Goal: Complete application form: Complete application form

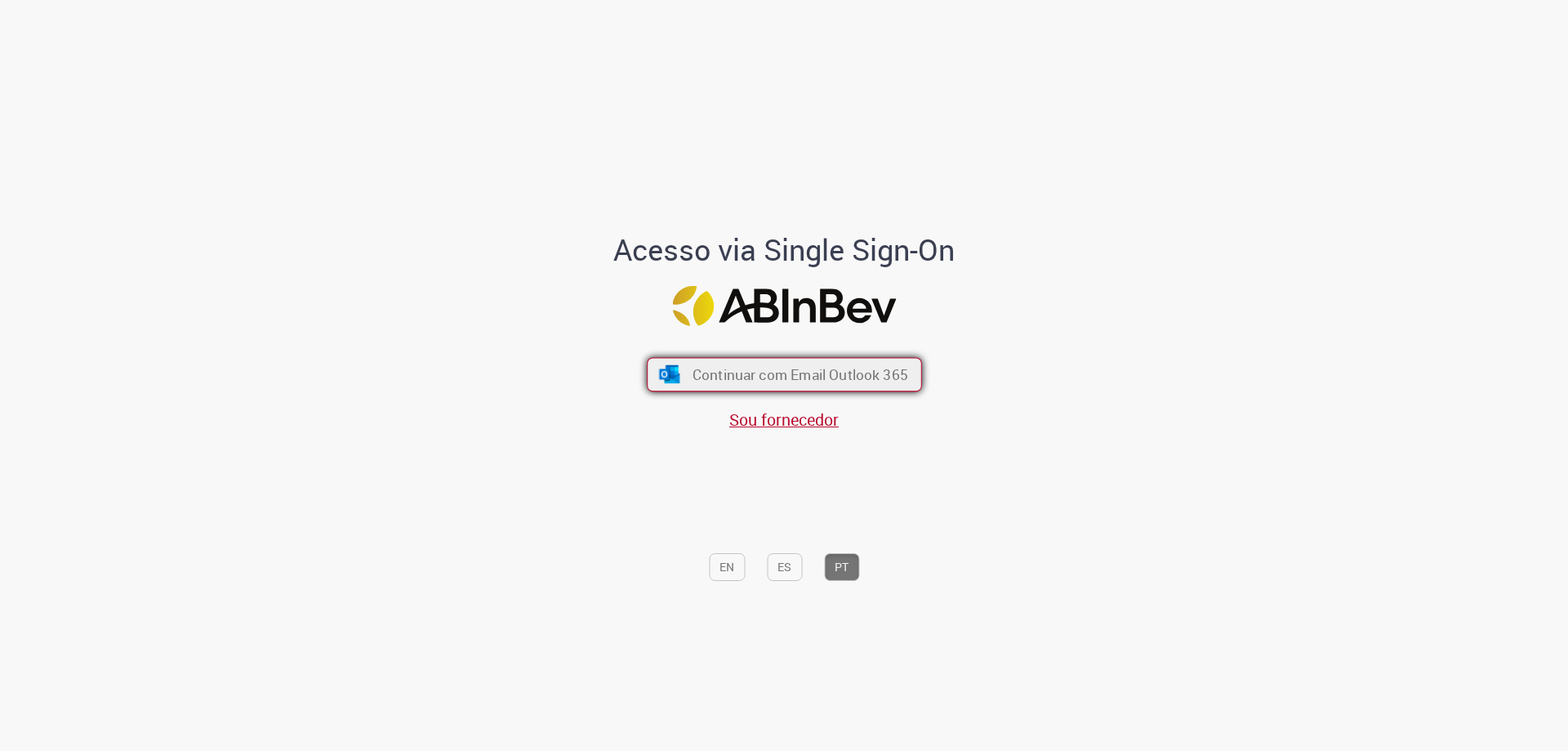
click at [705, 364] on button "Continuar com Email Outlook 365" at bounding box center [784, 375] width 275 height 35
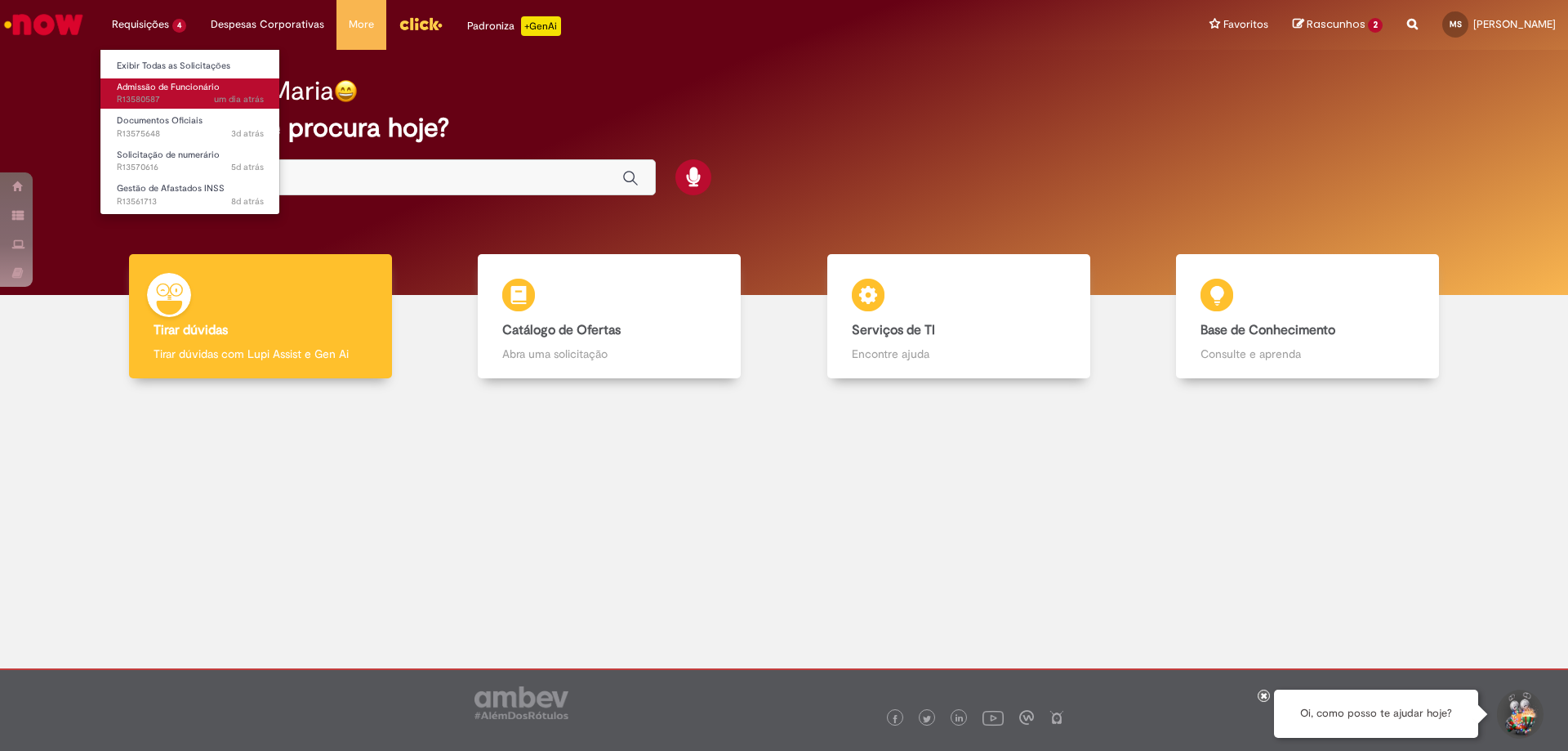
click at [150, 85] on span "Admissão de Funcionário" at bounding box center [168, 87] width 103 height 12
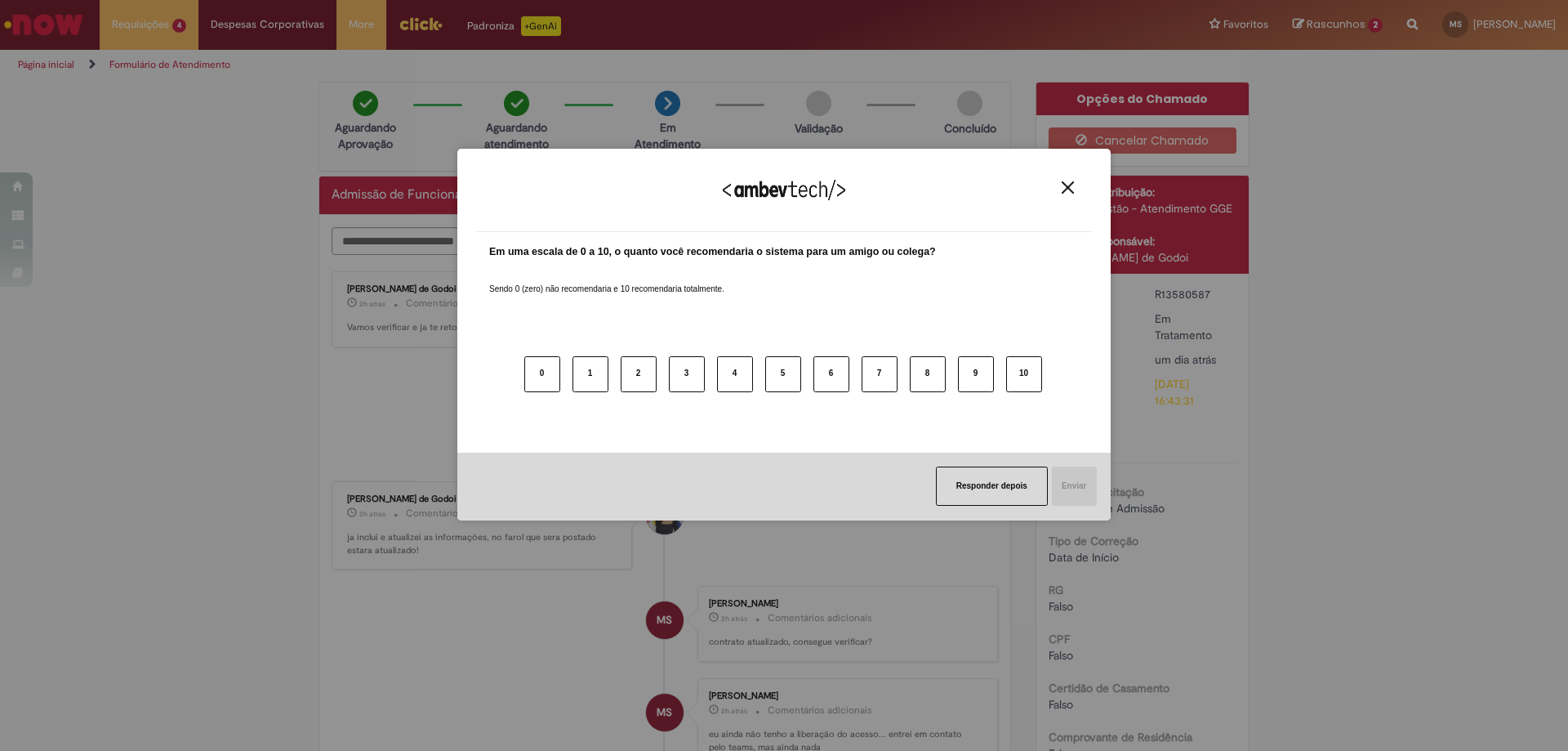
click at [1082, 183] on div "Agradecemos seu feedback!" at bounding box center [784, 200] width 614 height 63
click at [1074, 193] on button "Close" at bounding box center [1067, 188] width 22 height 14
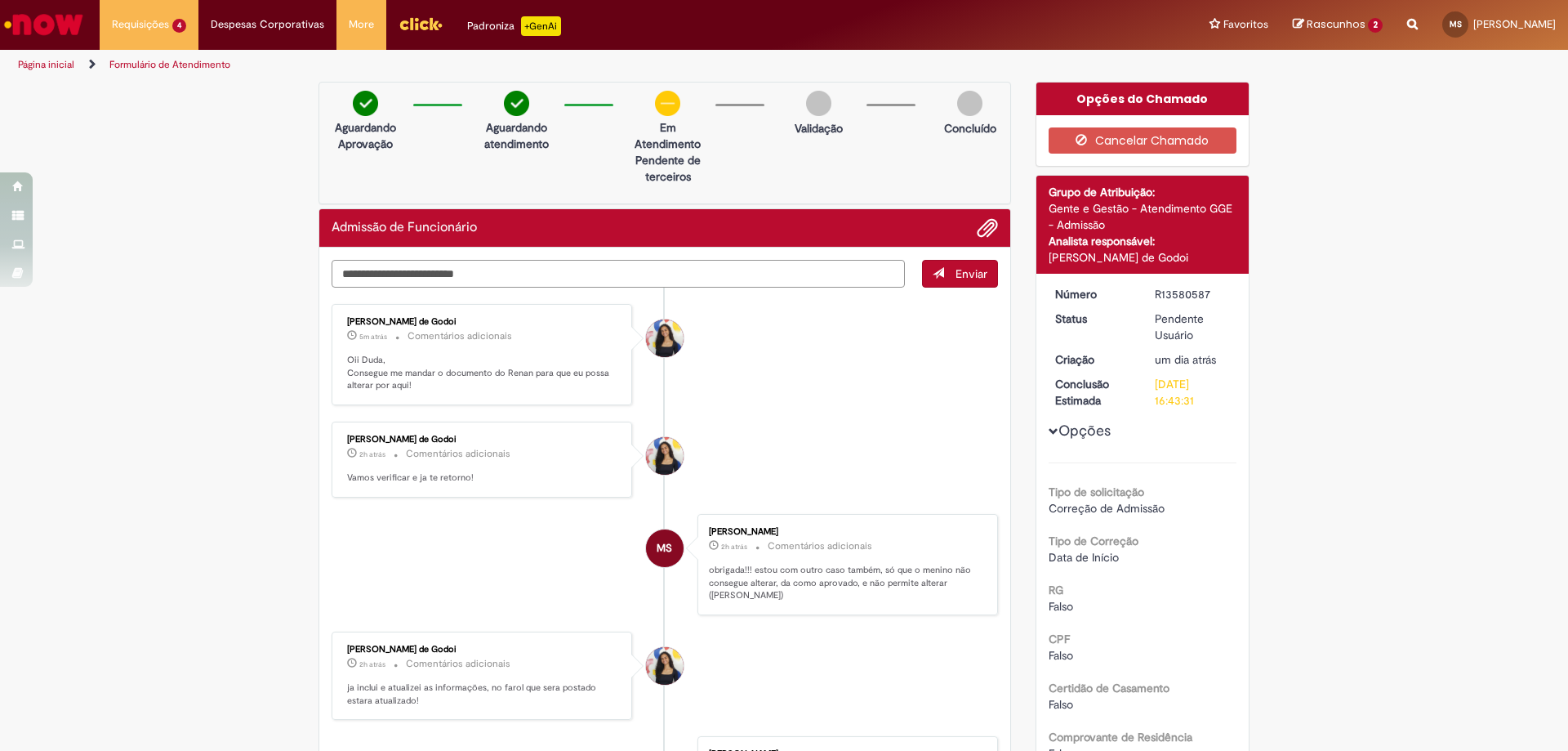
click at [850, 272] on textarea "Digite sua mensagem aqui..." at bounding box center [618, 273] width 574 height 28
click at [987, 221] on span "Adicionar anexos" at bounding box center [987, 228] width 20 height 20
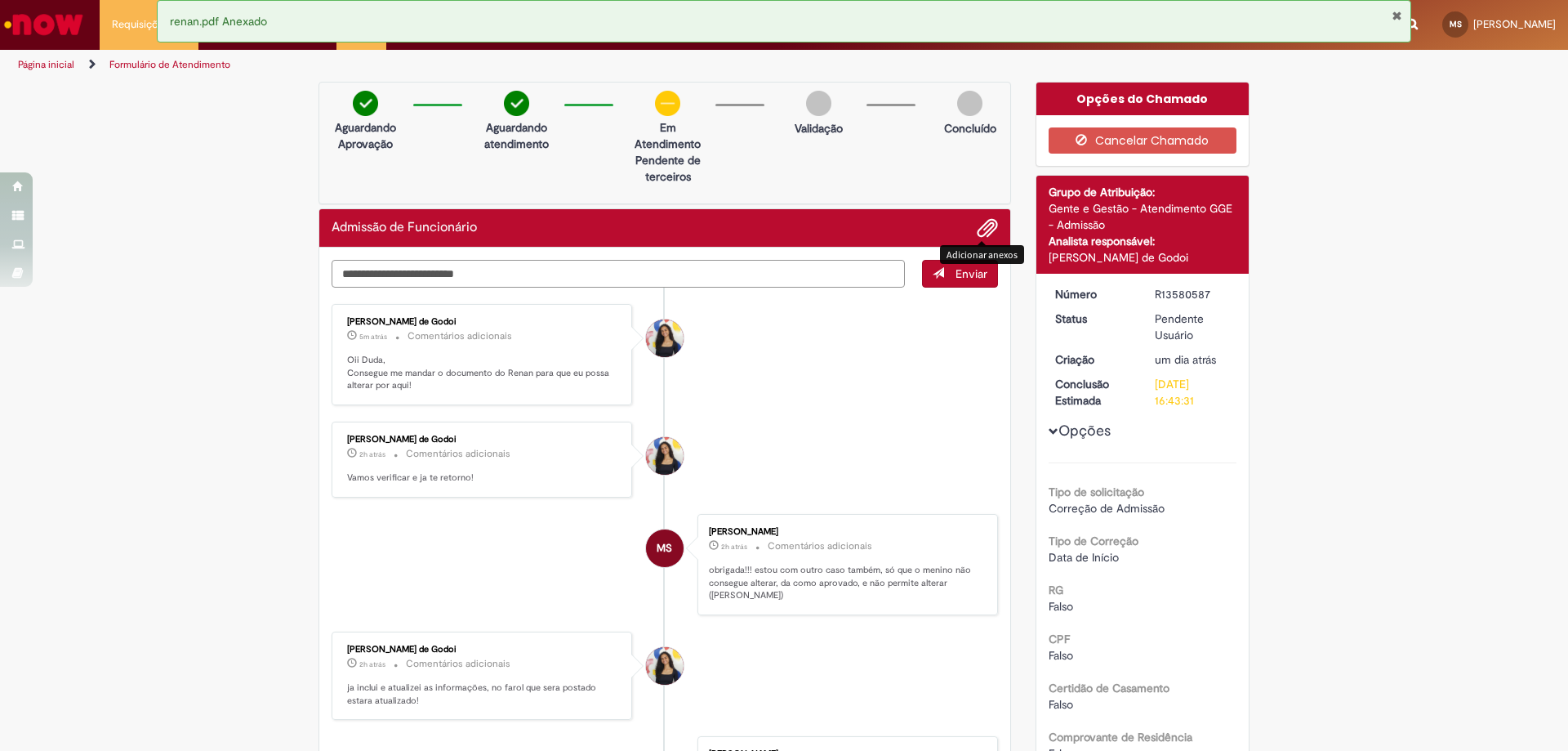
click at [803, 273] on textarea "Digite sua mensagem aqui..." at bounding box center [618, 273] width 574 height 28
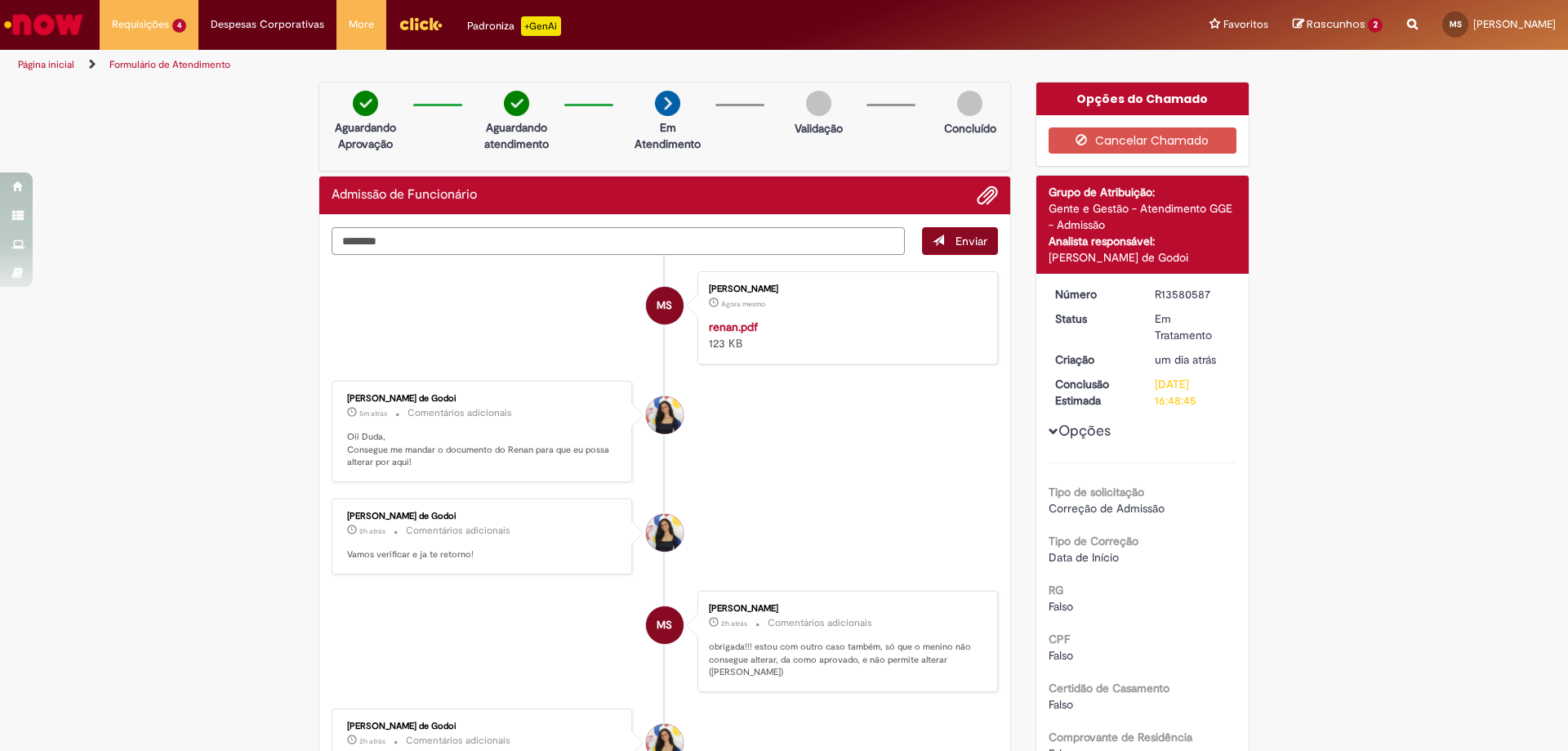
type textarea "********"
click at [955, 240] on span "Enviar" at bounding box center [971, 240] width 32 height 15
